Goal: Obtain resource: Obtain resource

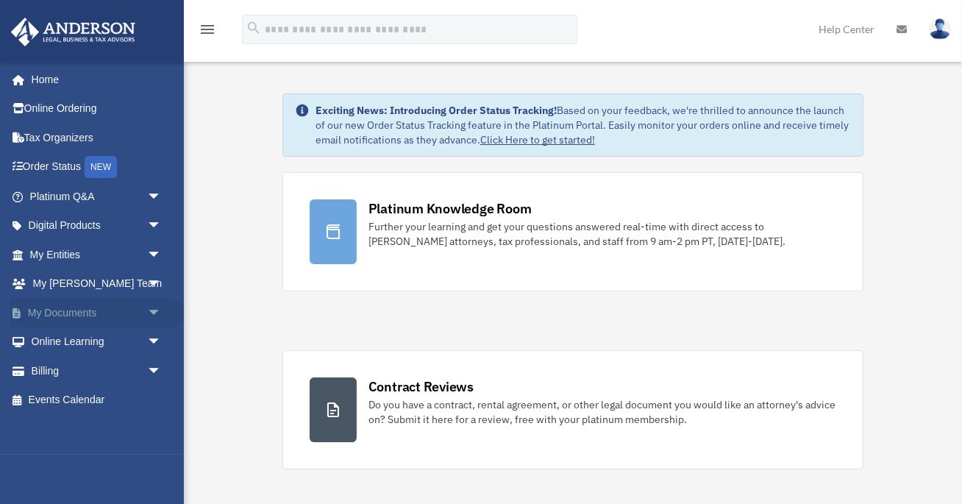
click at [56, 313] on link "My Documents arrow_drop_down" at bounding box center [97, 312] width 174 height 29
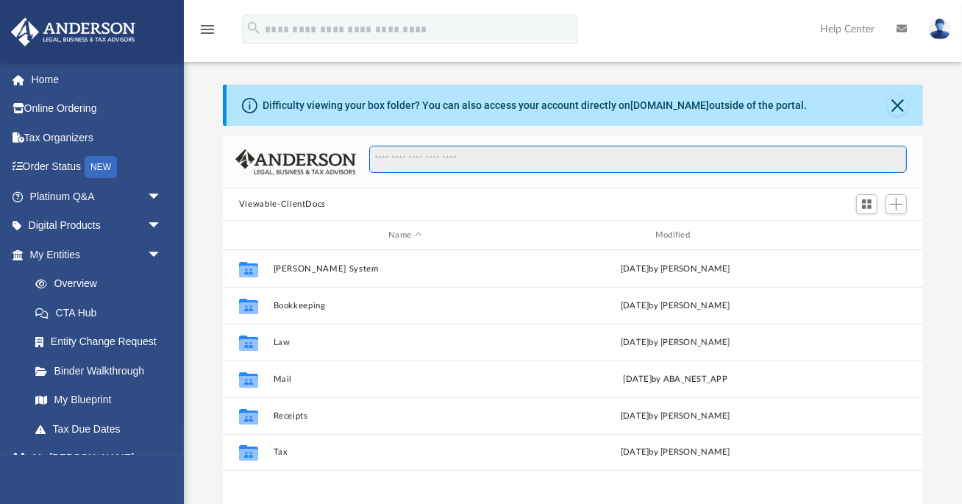
click at [437, 166] on input "Search files and folders" at bounding box center [638, 160] width 538 height 28
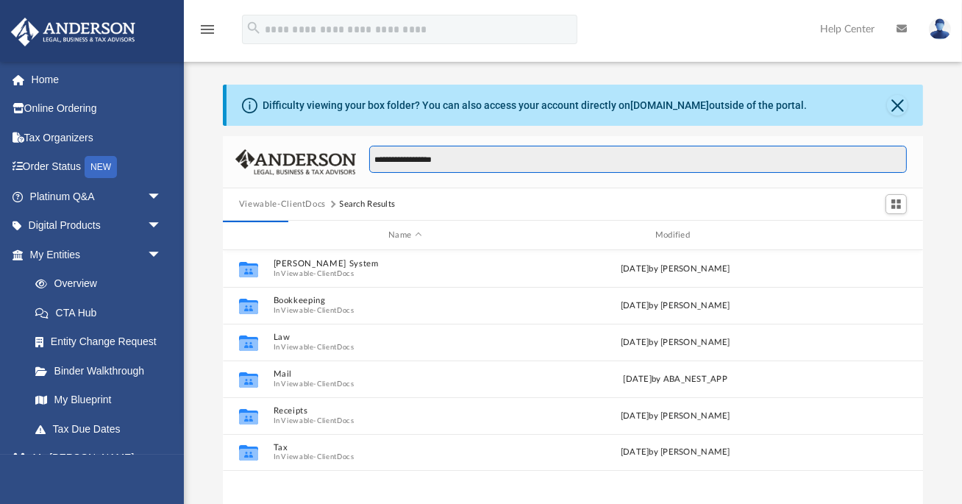
type input "**********"
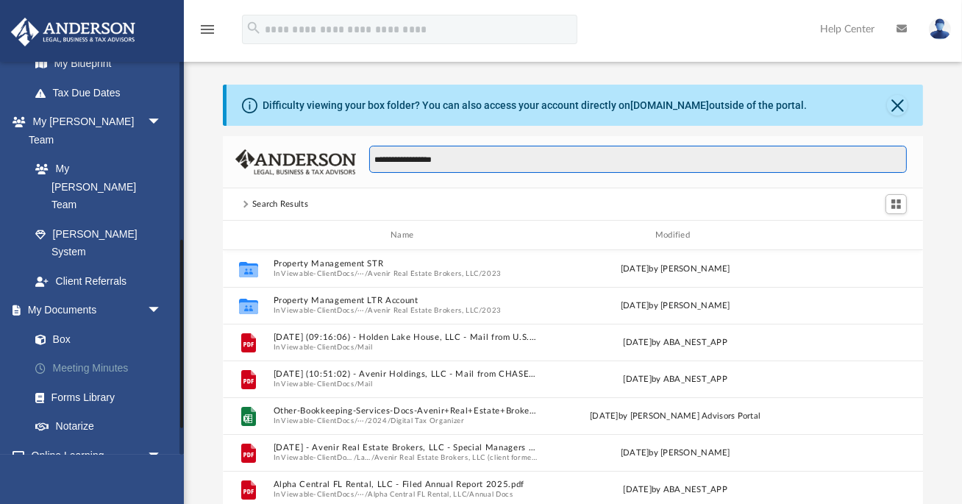
scroll to position [427, 0]
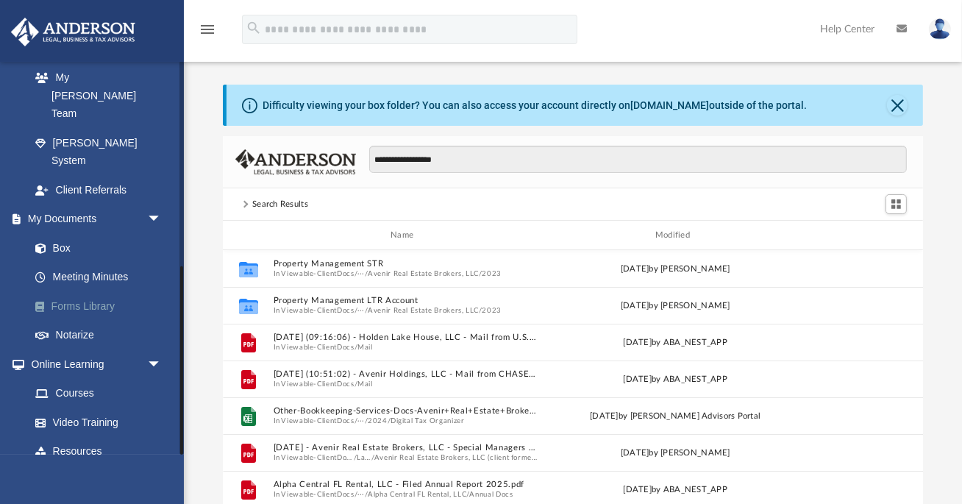
click at [96, 291] on link "Forms Library" at bounding box center [102, 305] width 163 height 29
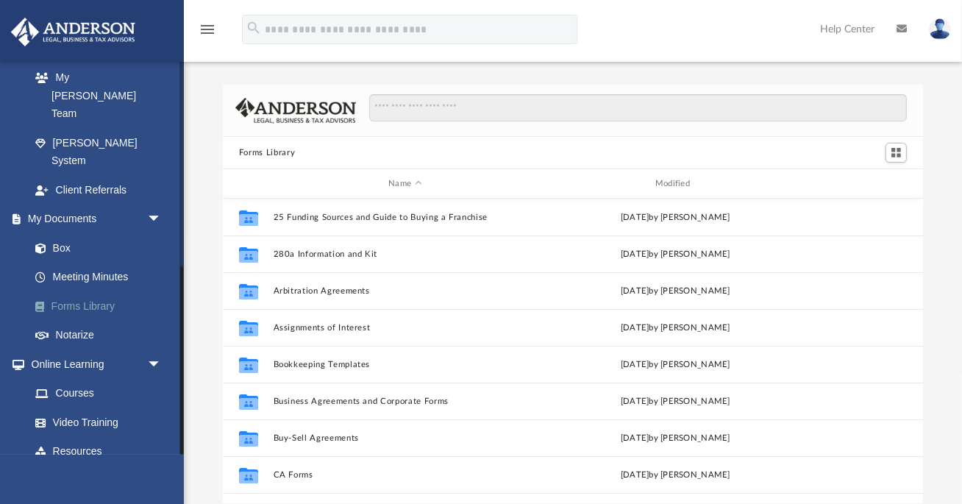
scroll to position [334, 700]
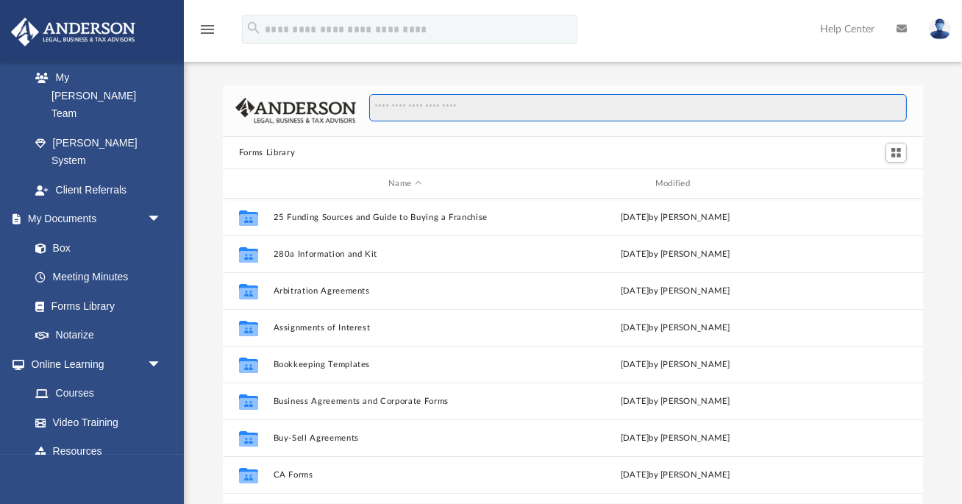
click at [456, 107] on input "Search files and folders" at bounding box center [638, 108] width 538 height 28
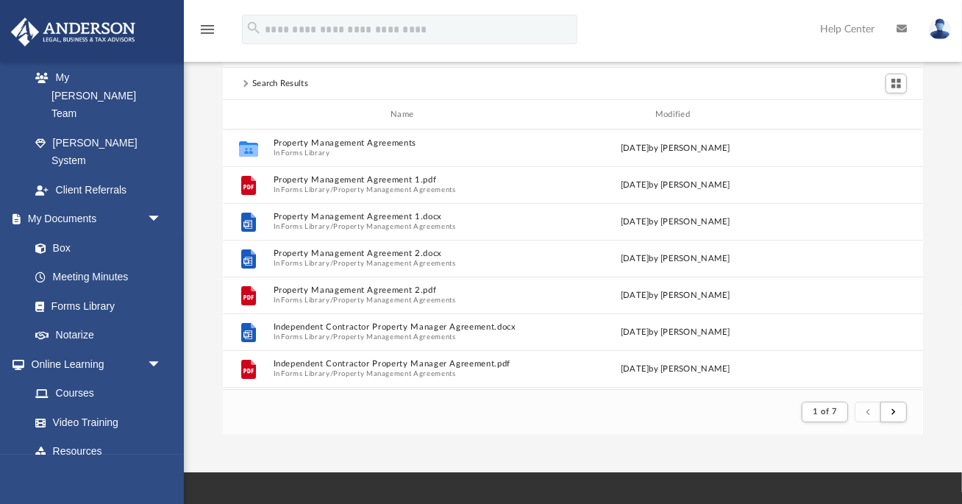
scroll to position [71, 0]
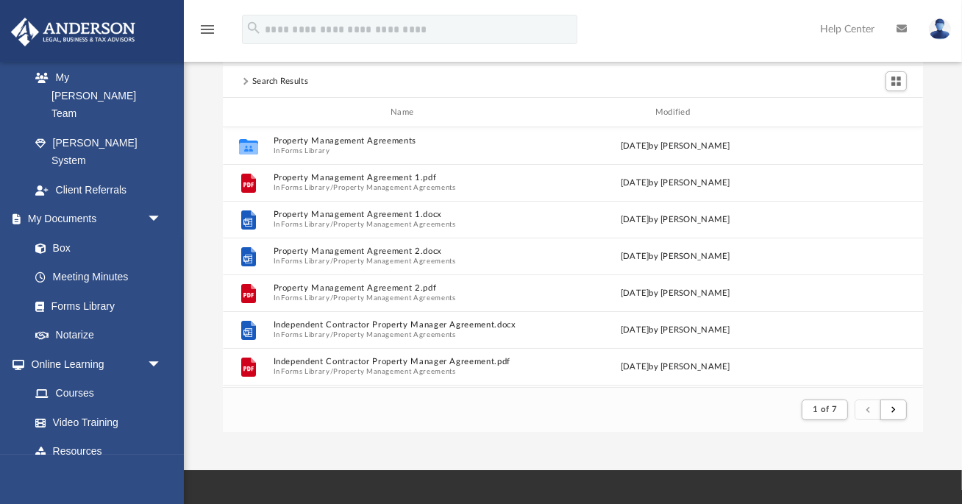
type input "**********"
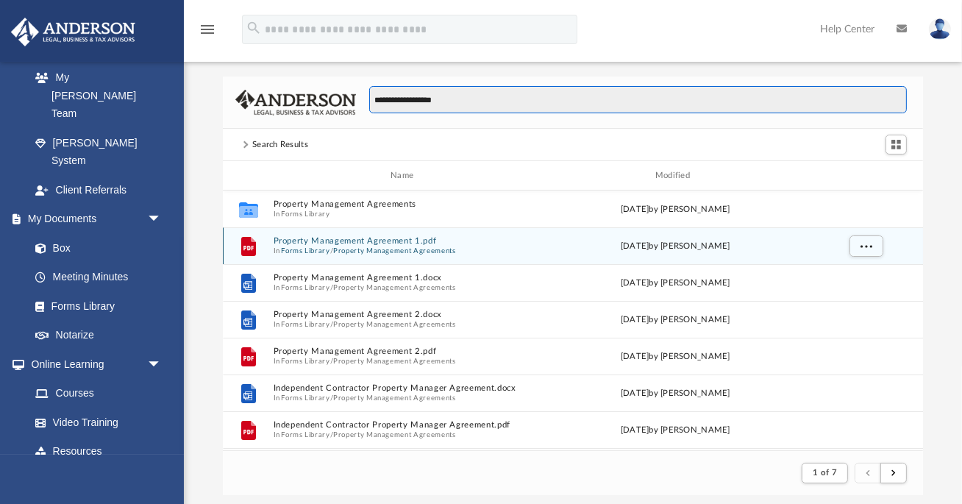
scroll to position [0, 0]
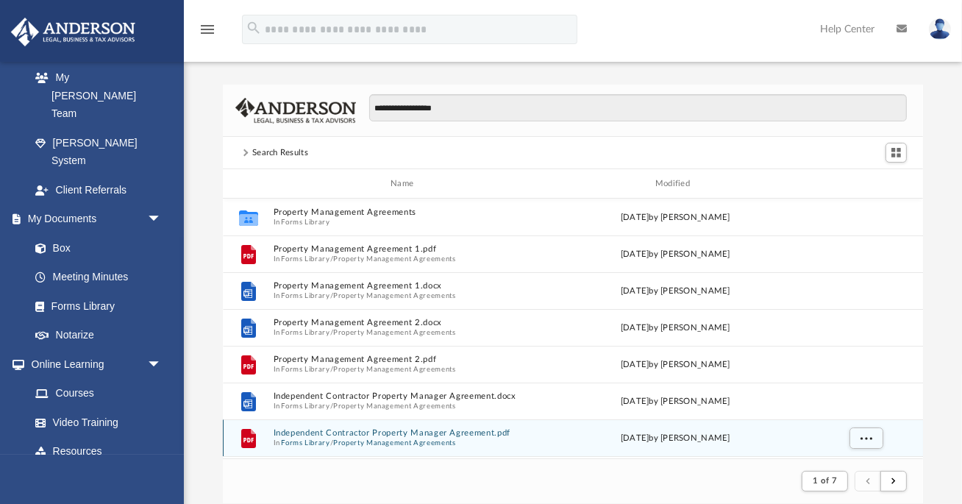
click at [421, 434] on button "Independent Contractor Property Manager Agreement.pdf" at bounding box center [405, 433] width 264 height 10
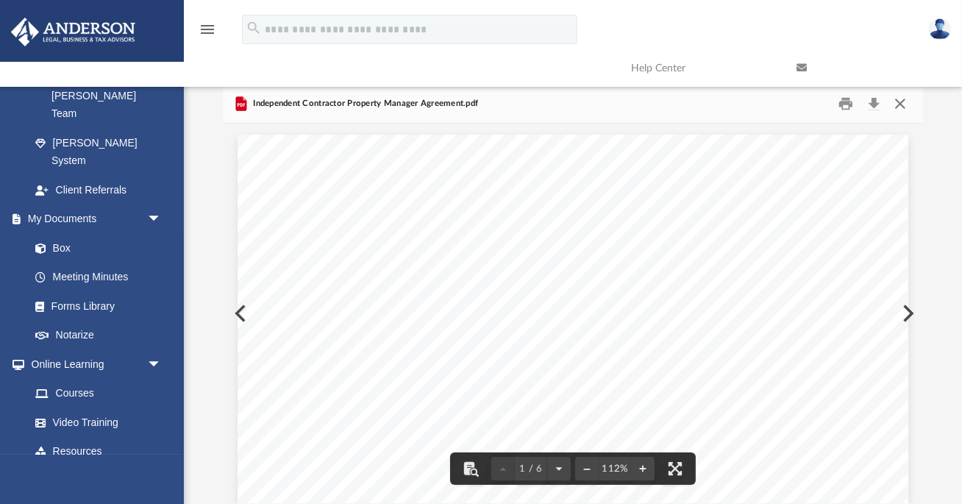
click at [897, 100] on button "Close" at bounding box center [900, 104] width 26 height 23
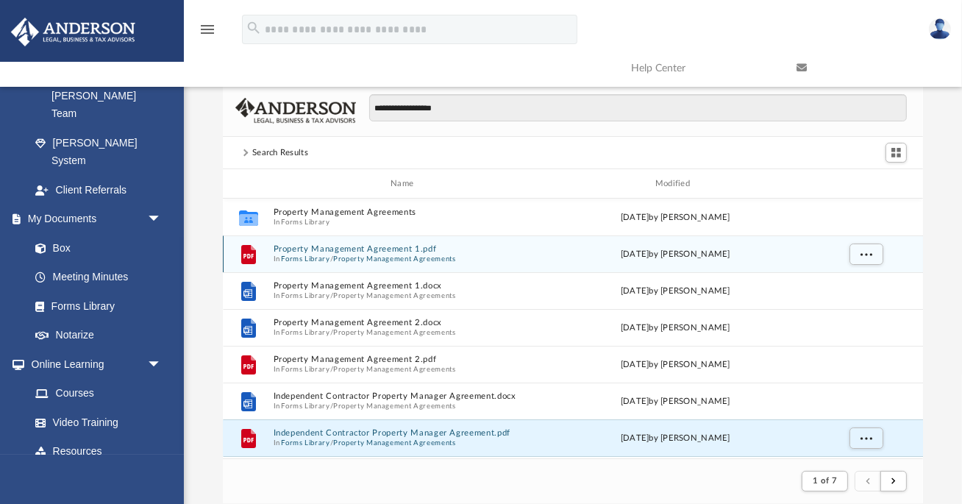
click at [407, 251] on button "Property Management Agreement 1.pdf" at bounding box center [405, 249] width 264 height 10
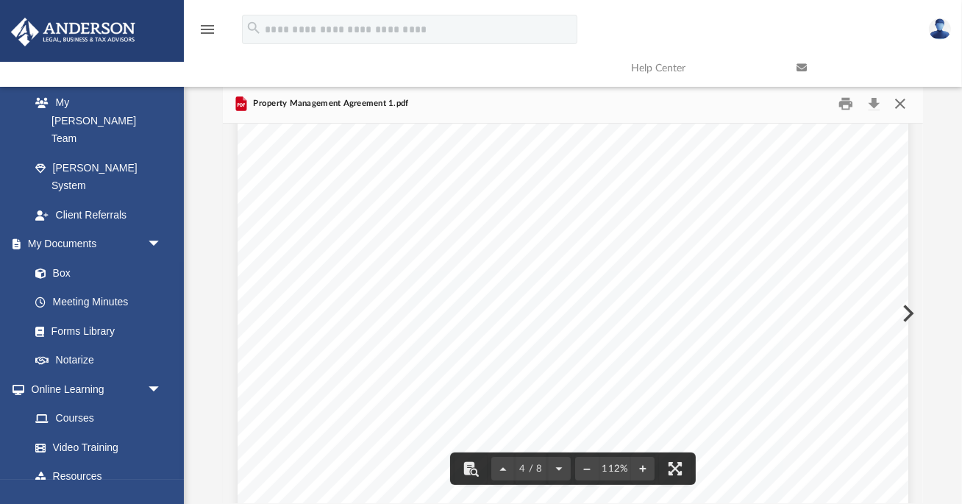
scroll to position [2910, 0]
click at [893, 103] on button "Close" at bounding box center [900, 104] width 26 height 23
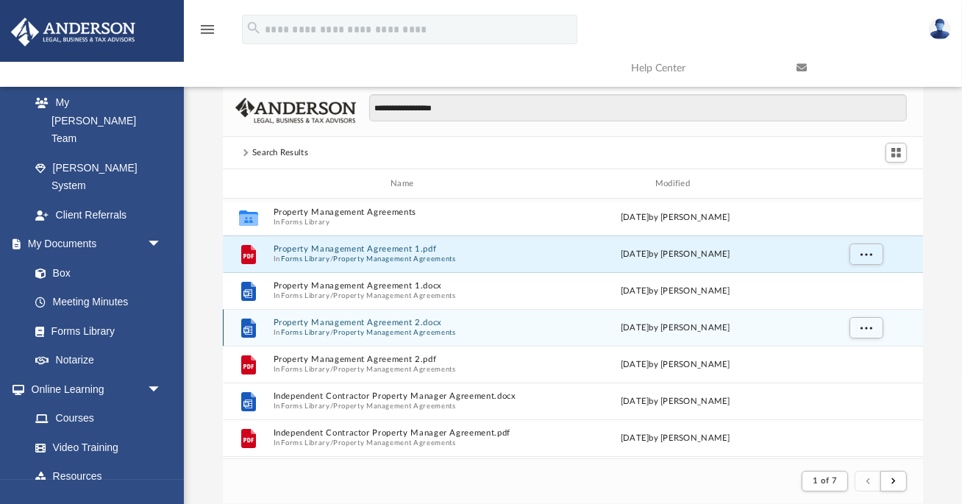
click at [386, 324] on button "Property Management Agreement 2.docx" at bounding box center [405, 323] width 264 height 10
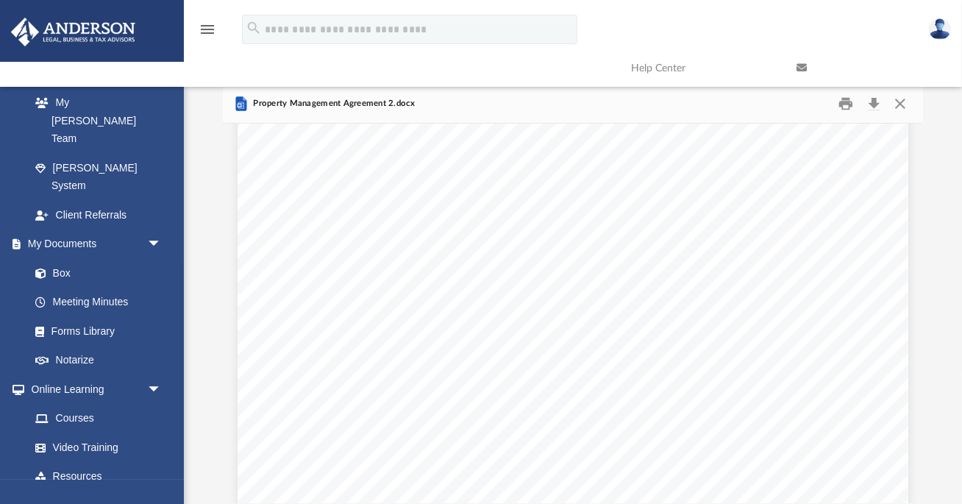
scroll to position [1400, 0]
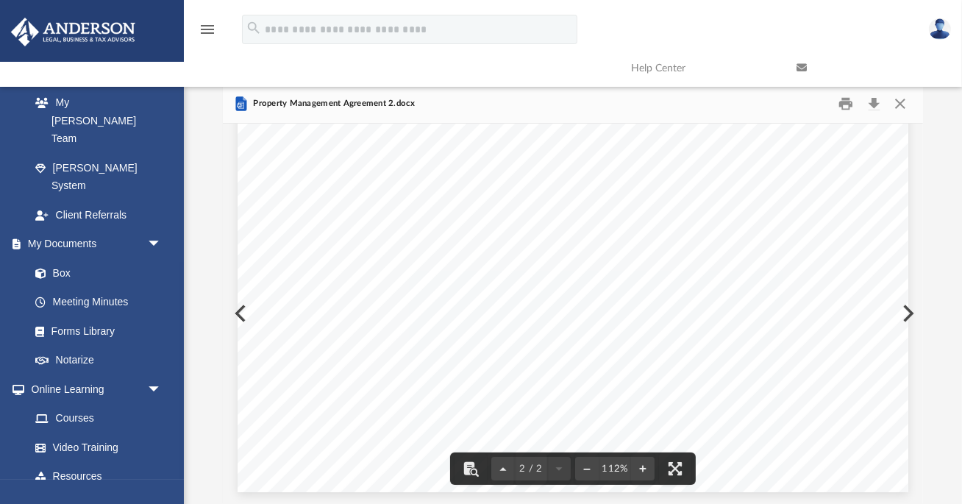
drag, startPoint x: 936, startPoint y: 205, endPoint x: 927, endPoint y: 197, distance: 12.0
click at [929, 200] on div "**********" at bounding box center [573, 294] width 778 height 418
drag, startPoint x: 899, startPoint y: 101, endPoint x: 851, endPoint y: 104, distance: 48.6
click at [899, 101] on button "Close" at bounding box center [900, 104] width 26 height 23
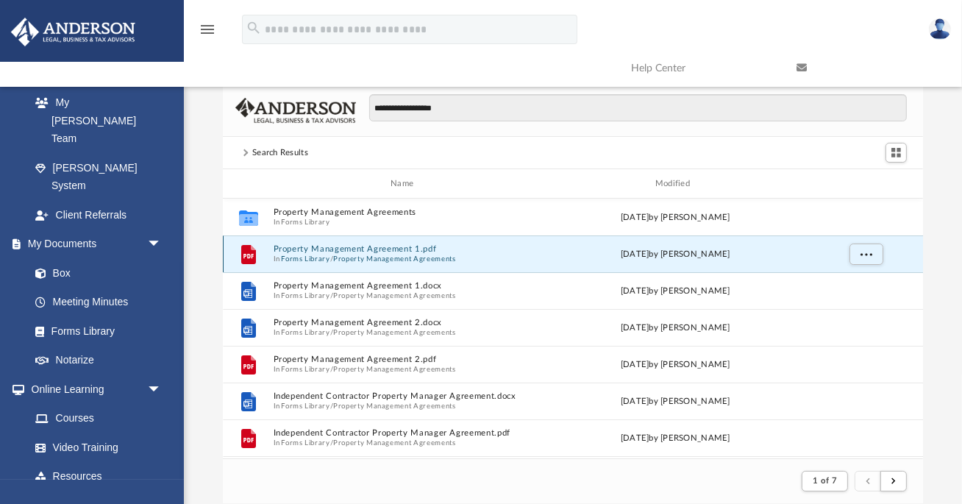
click at [349, 248] on button "Property Management Agreement 1.pdf" at bounding box center [405, 249] width 264 height 10
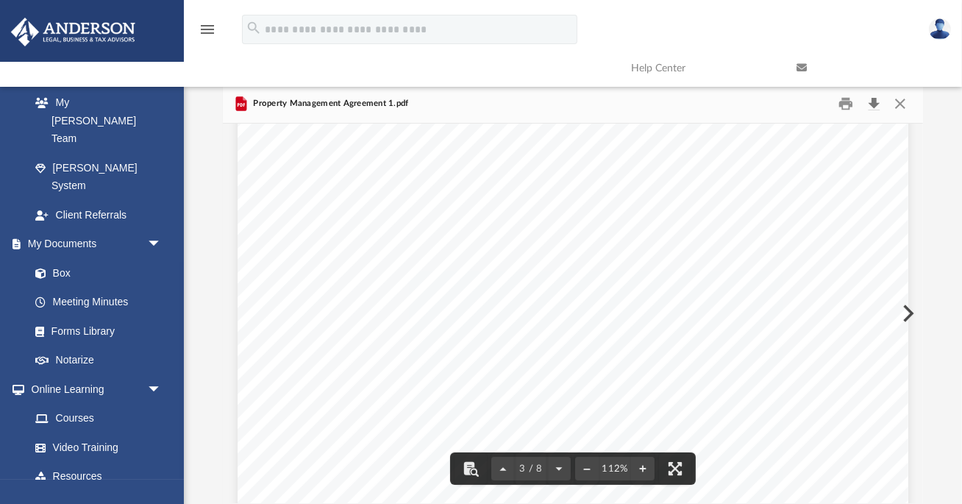
scroll to position [2106, 0]
click at [899, 104] on button "Close" at bounding box center [900, 104] width 26 height 23
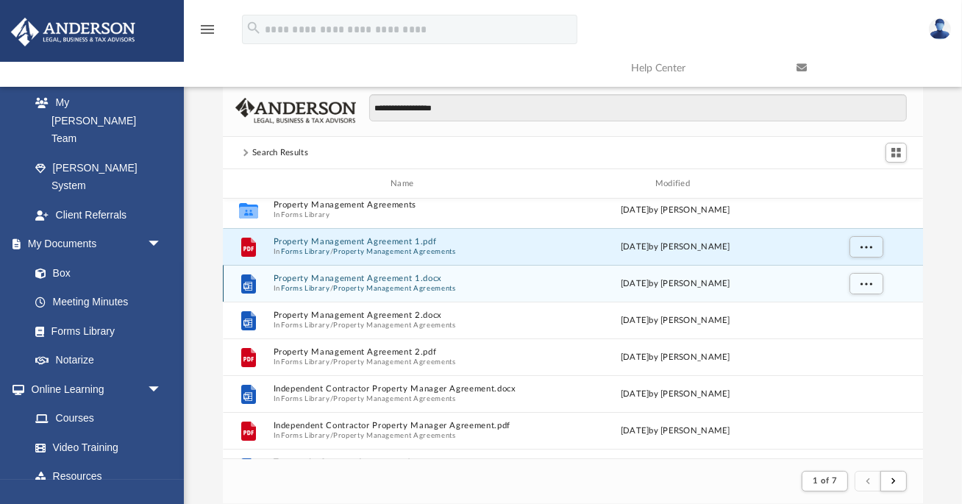
scroll to position [0, 0]
